Goal: Task Accomplishment & Management: Manage account settings

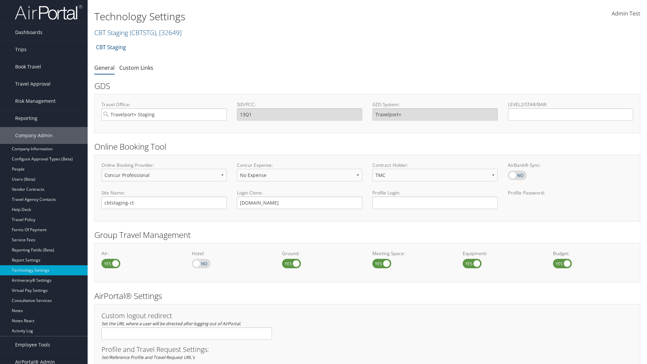
select select "4"
click at [111, 32] on link "CBT Staging ( CBTSTG ) , [ 32649 ]" at bounding box center [137, 32] width 87 height 9
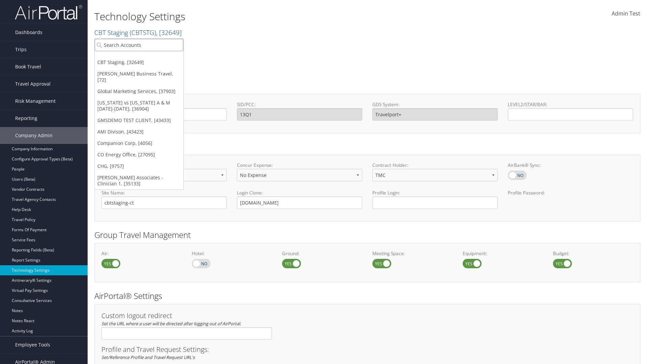
click at [139, 45] on input "search" at bounding box center [139, 45] width 89 height 12
type input "CBTSTG"
click at [139, 57] on div "CBT Staging (CBTSTG), [32649]" at bounding box center [139, 57] width 96 height 6
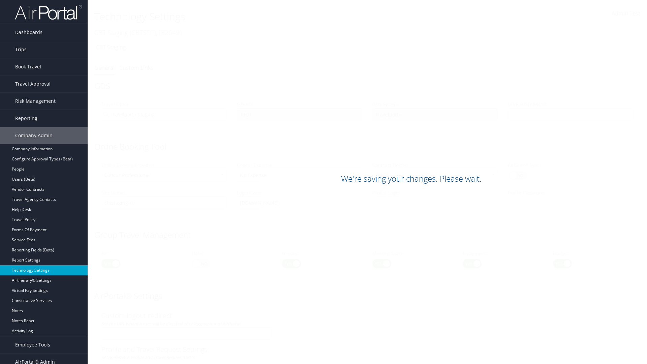
scroll to position [413, 0]
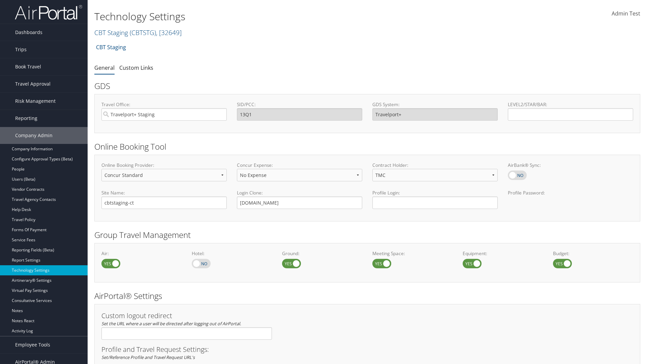
scroll to position [413, 0]
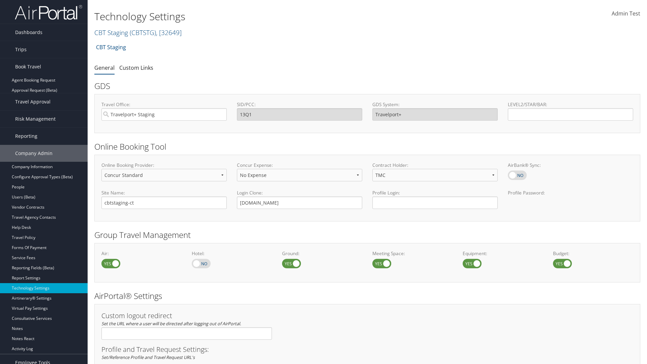
click at [44, 95] on link "Book/Manage Online Trips" at bounding box center [44, 100] width 88 height 10
